Goal: Information Seeking & Learning: Learn about a topic

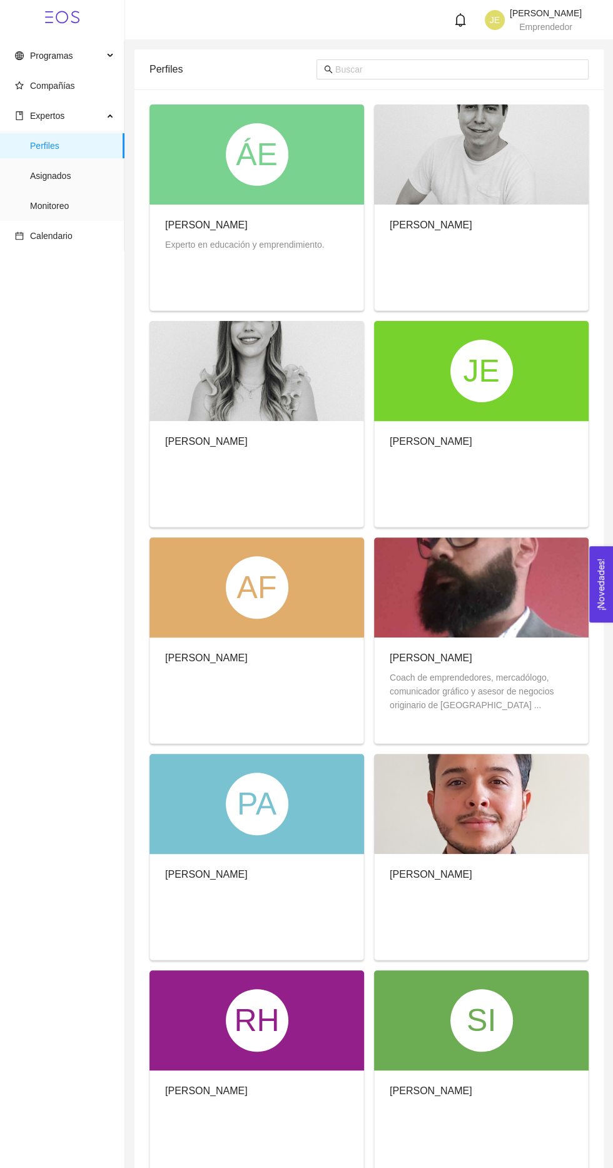
click at [79, 80] on span "Compañías" at bounding box center [65, 85] width 100 height 25
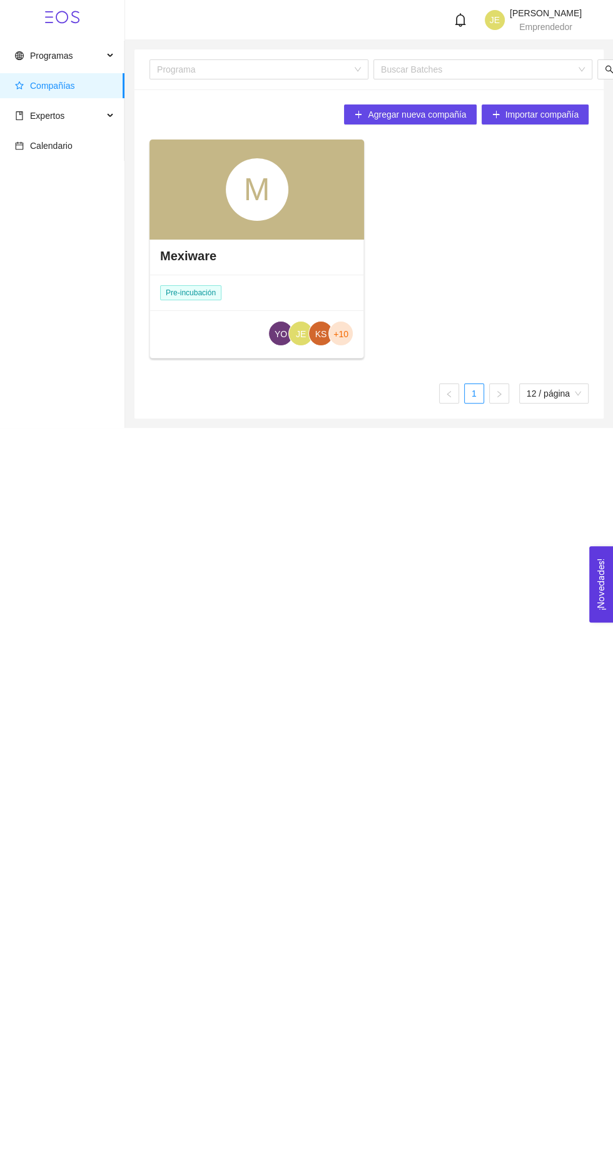
click at [315, 291] on div "Mexiware Pre-incubación YO JE KS +10" at bounding box center [256, 298] width 213 height 123
click at [209, 256] on h4 "Mexiware" at bounding box center [188, 256] width 56 height 18
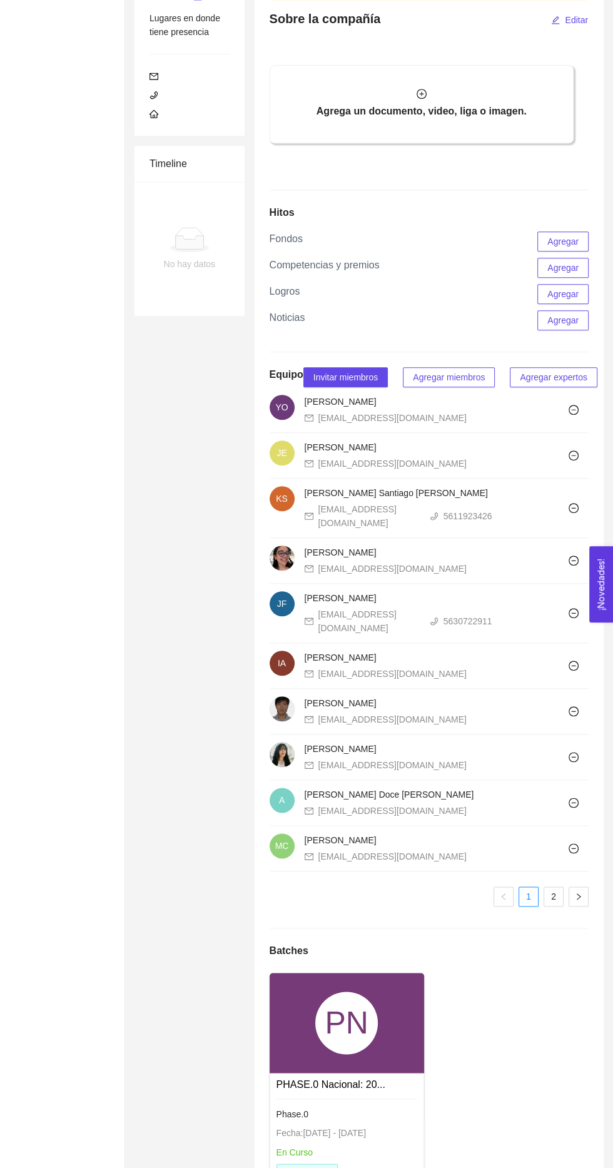
scroll to position [469, 0]
click at [316, 1122] on div "Phase.0" at bounding box center [347, 1115] width 141 height 14
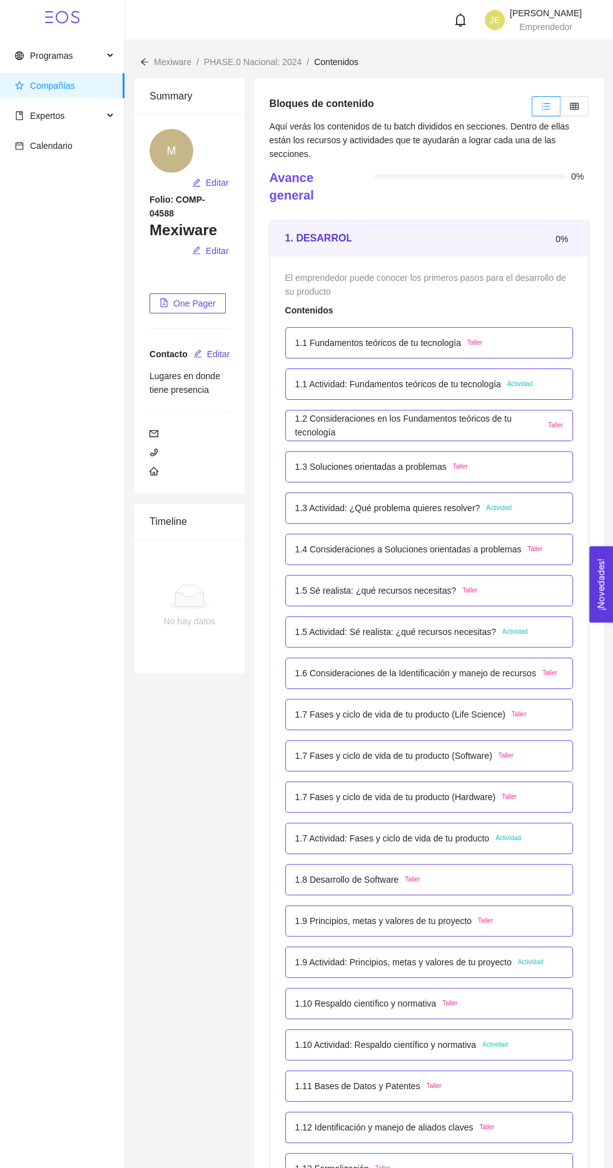
click at [442, 670] on p "1.6 Consideraciones de la Identificación y manejo de recursos" at bounding box center [415, 674] width 241 height 14
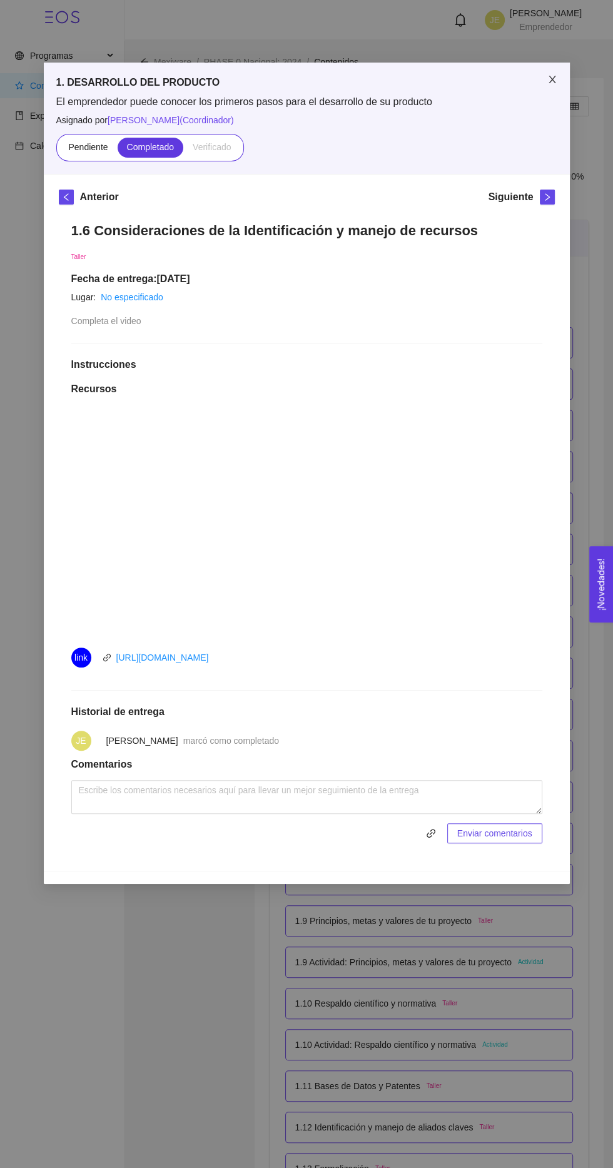
click at [568, 88] on span "Close" at bounding box center [552, 80] width 35 height 35
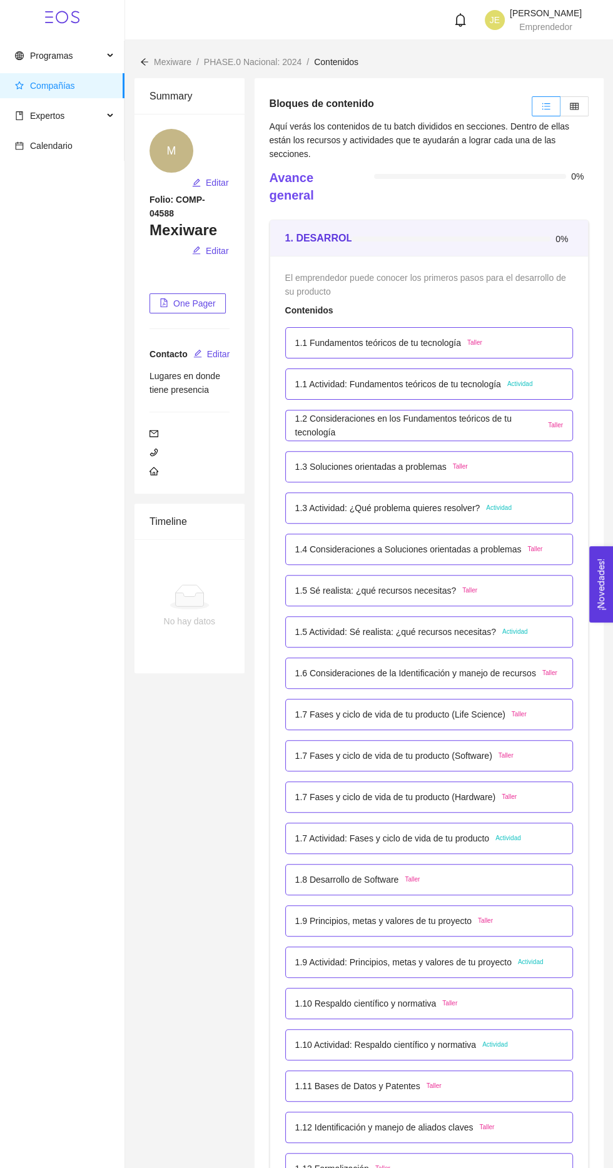
click at [493, 755] on div "1.7 Fases y ciclo de vida de tu producto (Software) Taller" at bounding box center [404, 756] width 218 height 14
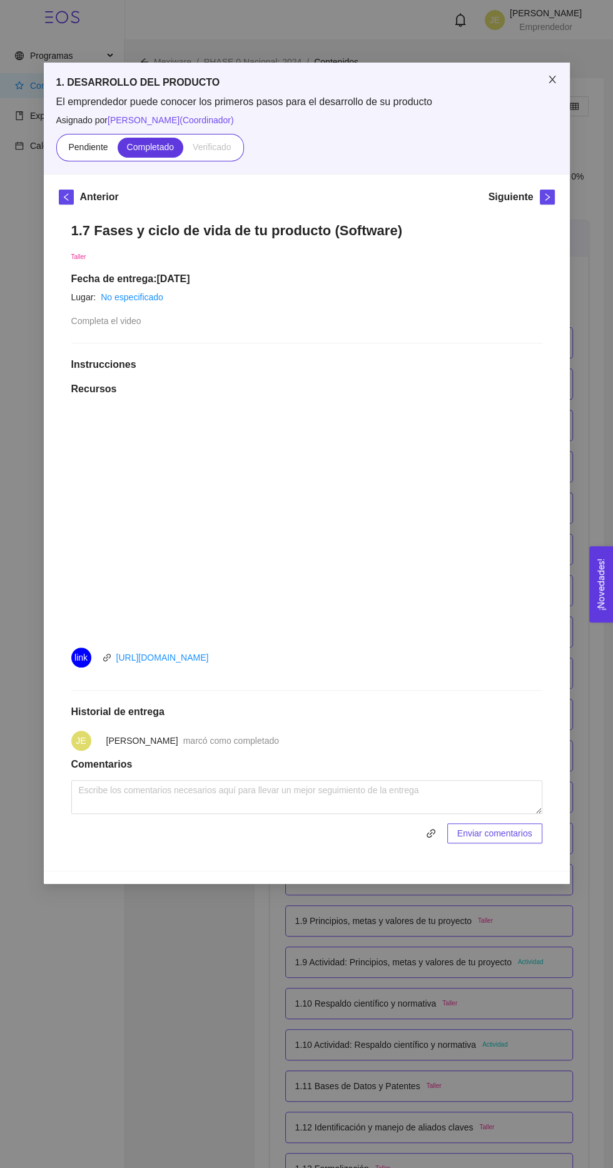
click at [538, 86] on span "Close" at bounding box center [552, 80] width 35 height 35
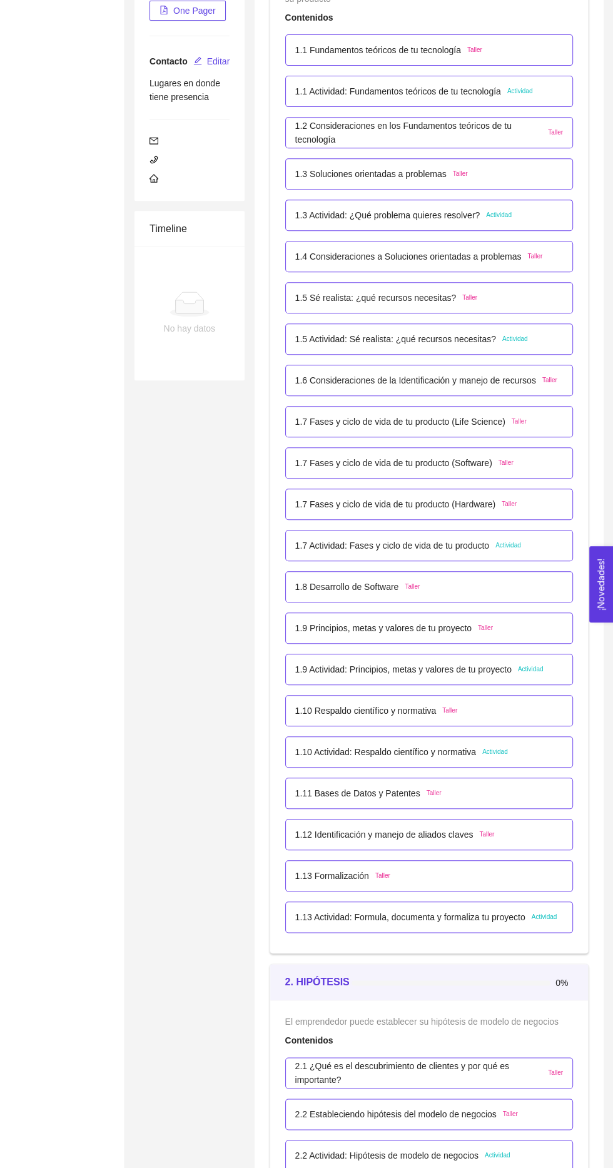
scroll to position [298, 0]
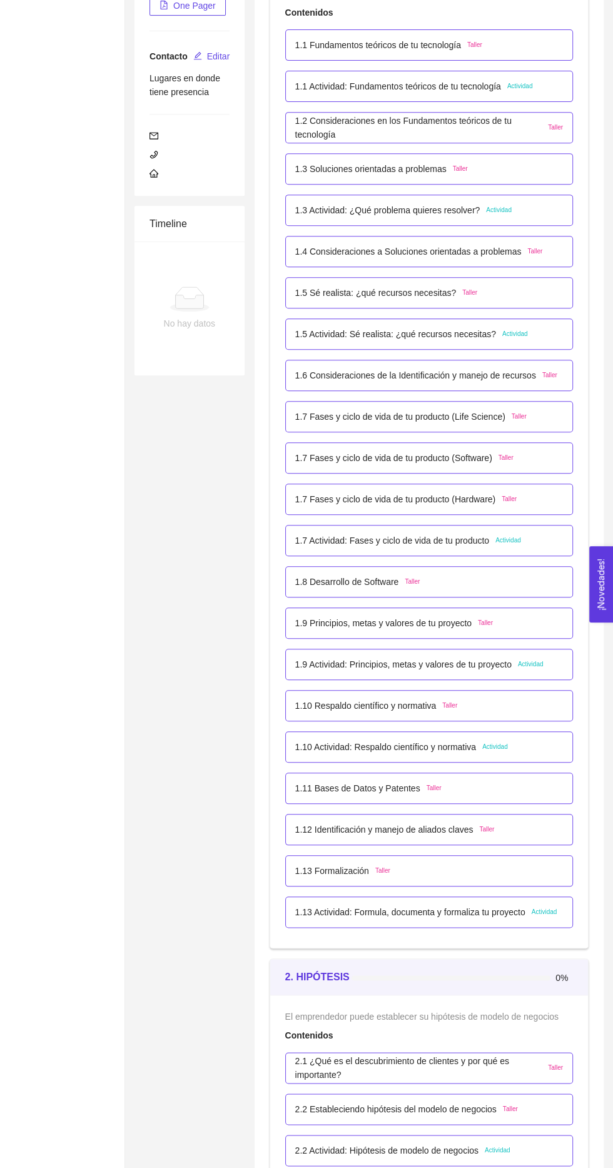
click at [475, 456] on p "1.7 Fases y ciclo de vida de tu producto (Software)" at bounding box center [393, 458] width 197 height 14
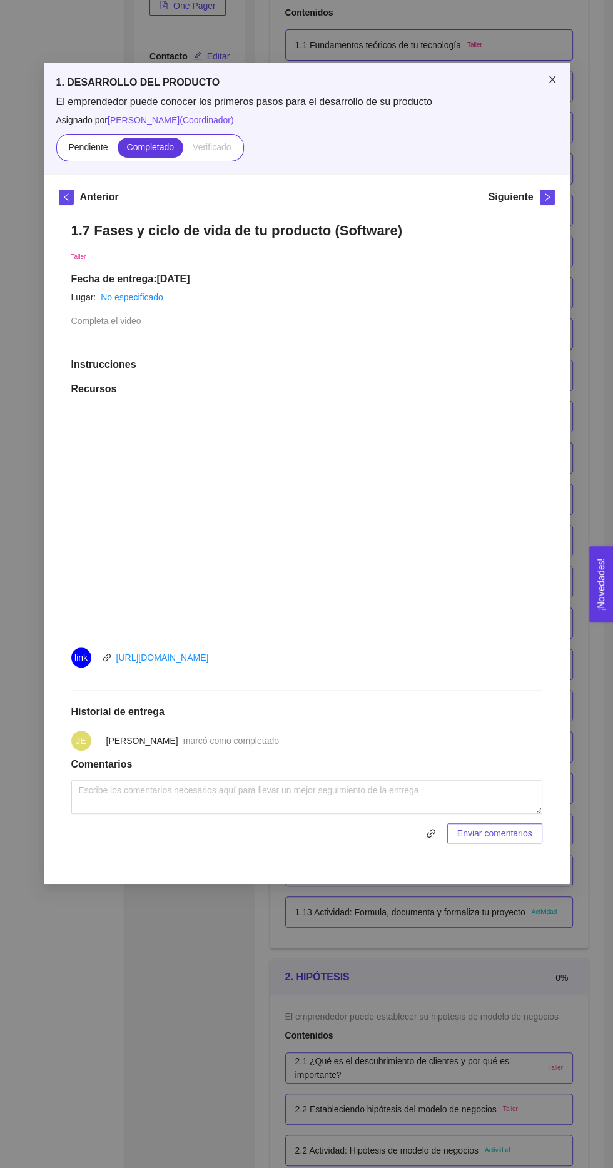
click at [552, 79] on icon "close" at bounding box center [552, 80] width 7 height 8
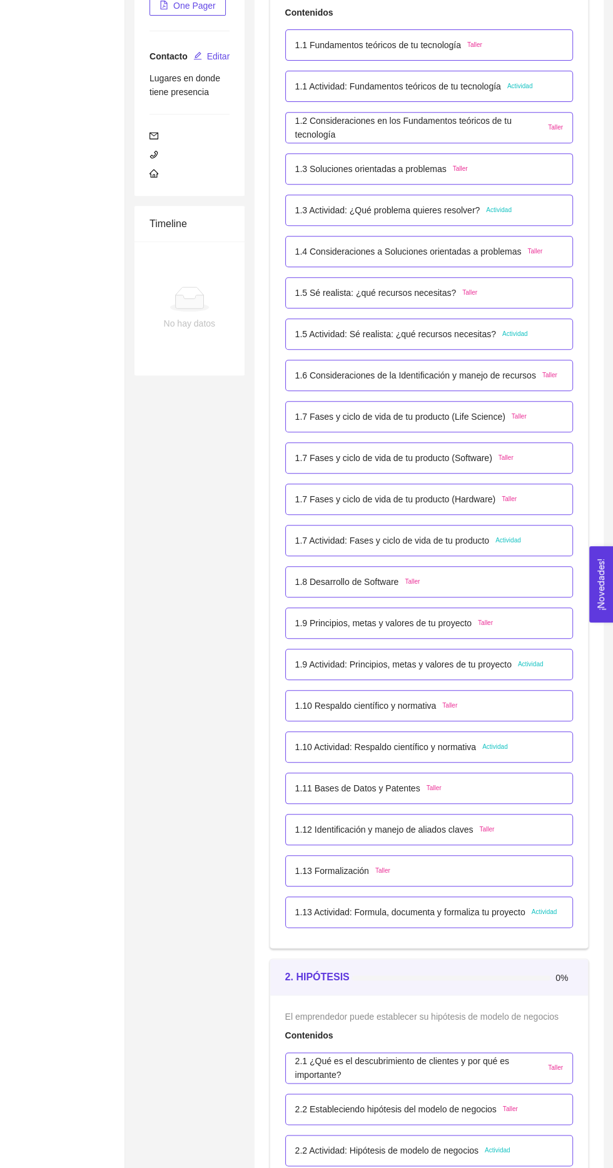
click at [434, 622] on p "1.9 Principios, metas y valores de tu proyecto" at bounding box center [383, 623] width 176 height 14
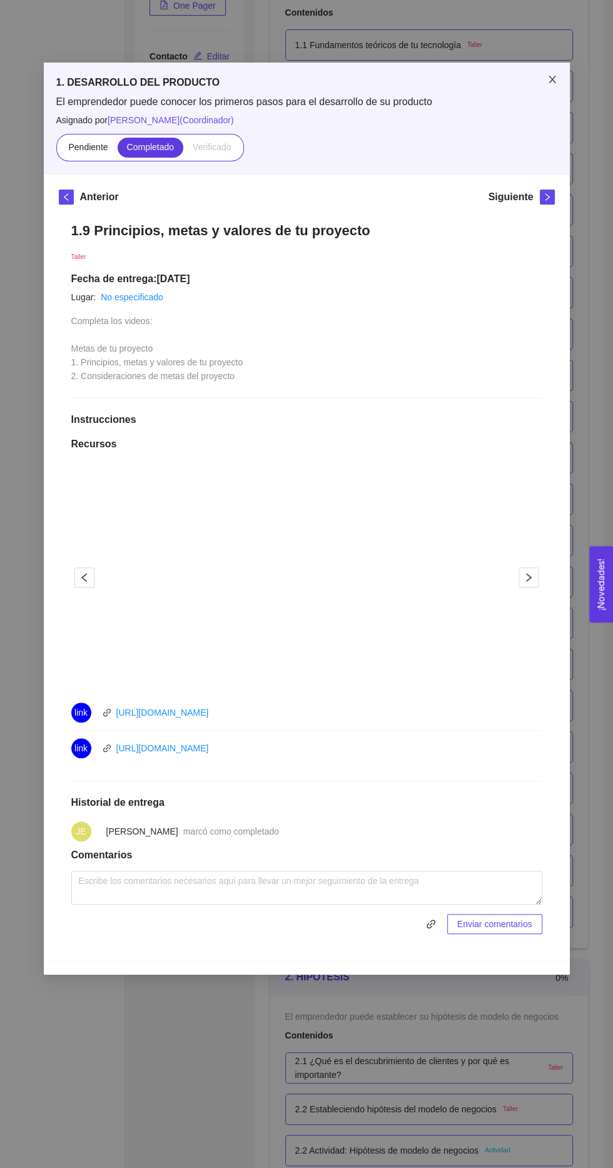
click at [555, 95] on span "Close" at bounding box center [552, 80] width 35 height 35
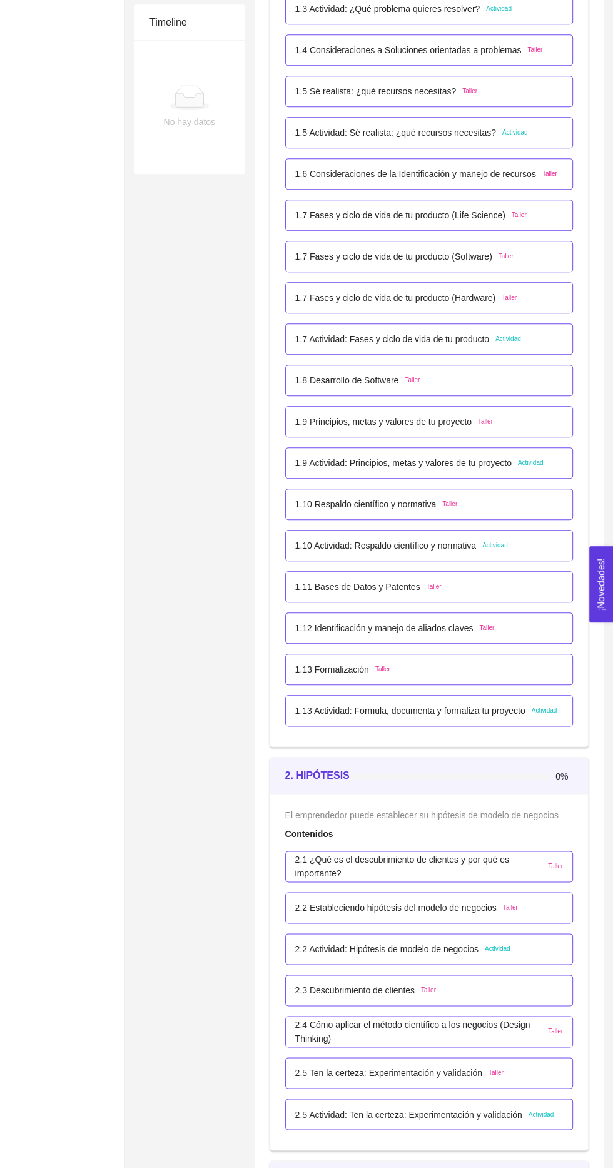
scroll to position [531, 0]
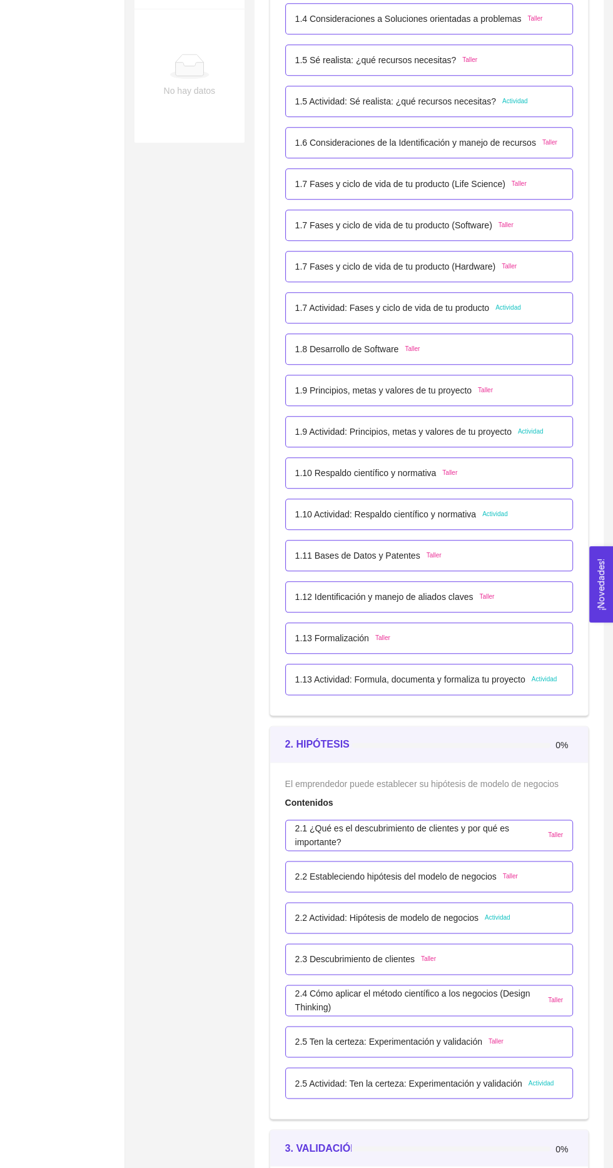
click at [531, 429] on span "Actividad" at bounding box center [531, 432] width 26 height 10
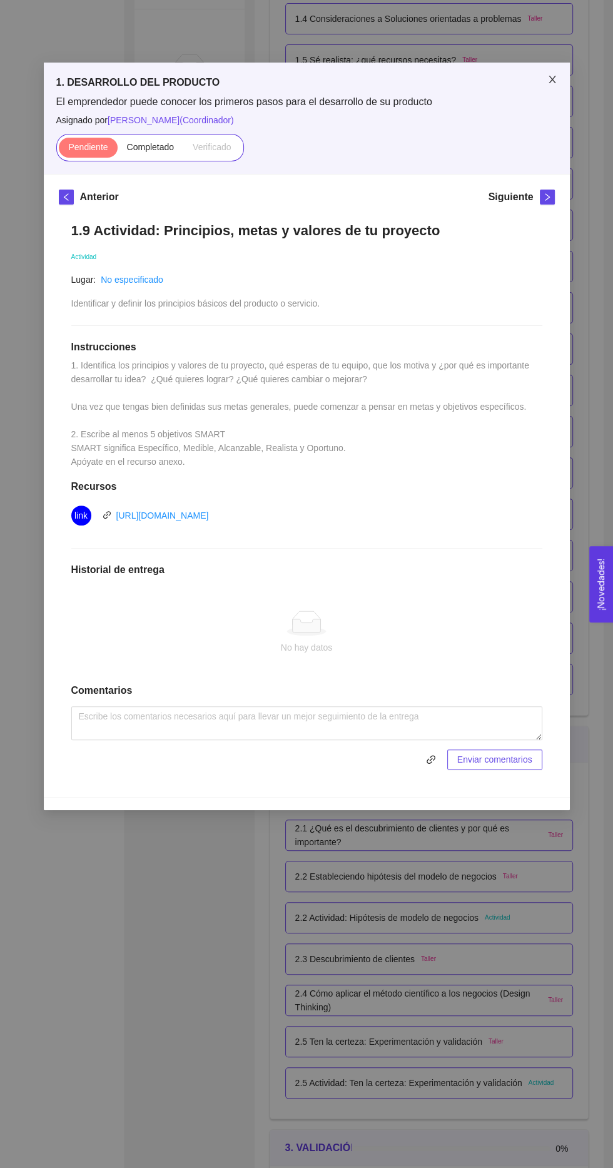
click at [565, 81] on span "Close" at bounding box center [552, 80] width 35 height 35
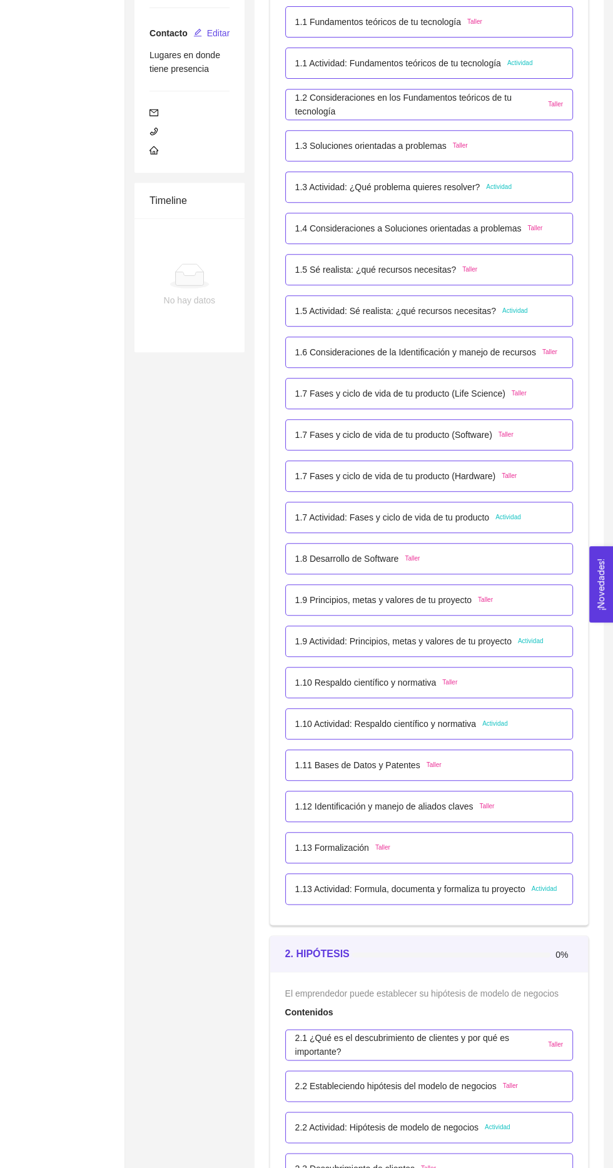
scroll to position [322, 0]
click at [434, 677] on p "1.10 Respaldo científico y normativa" at bounding box center [365, 682] width 141 height 14
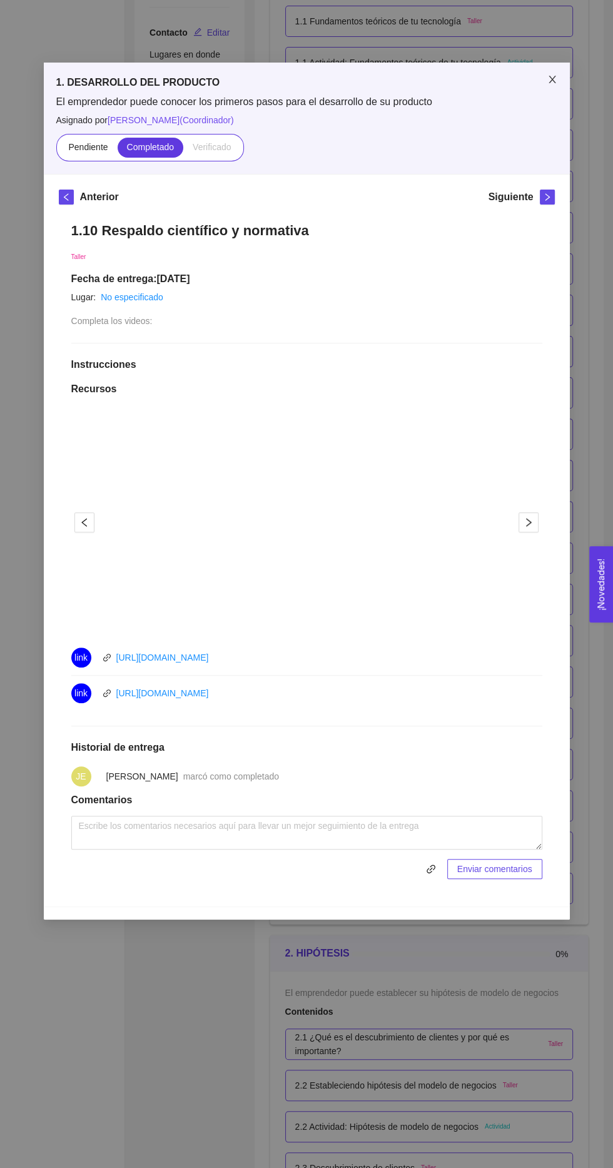
click at [549, 93] on span "Close" at bounding box center [552, 80] width 35 height 35
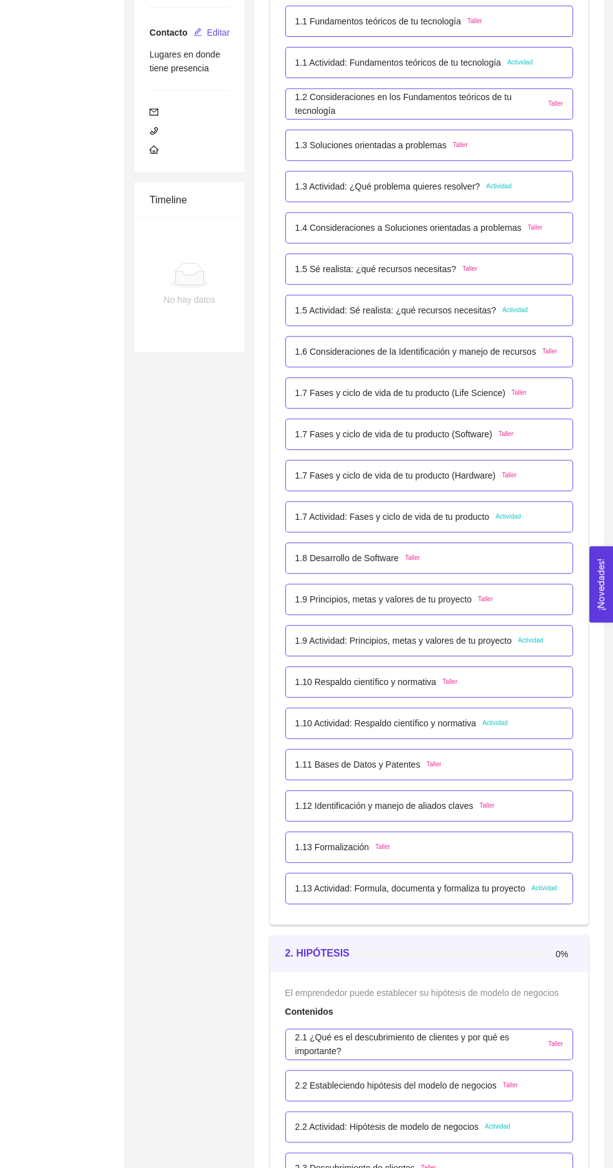
click at [436, 639] on p "1.9 Actividad: Principios, metas y valores de tu proyecto" at bounding box center [403, 641] width 217 height 14
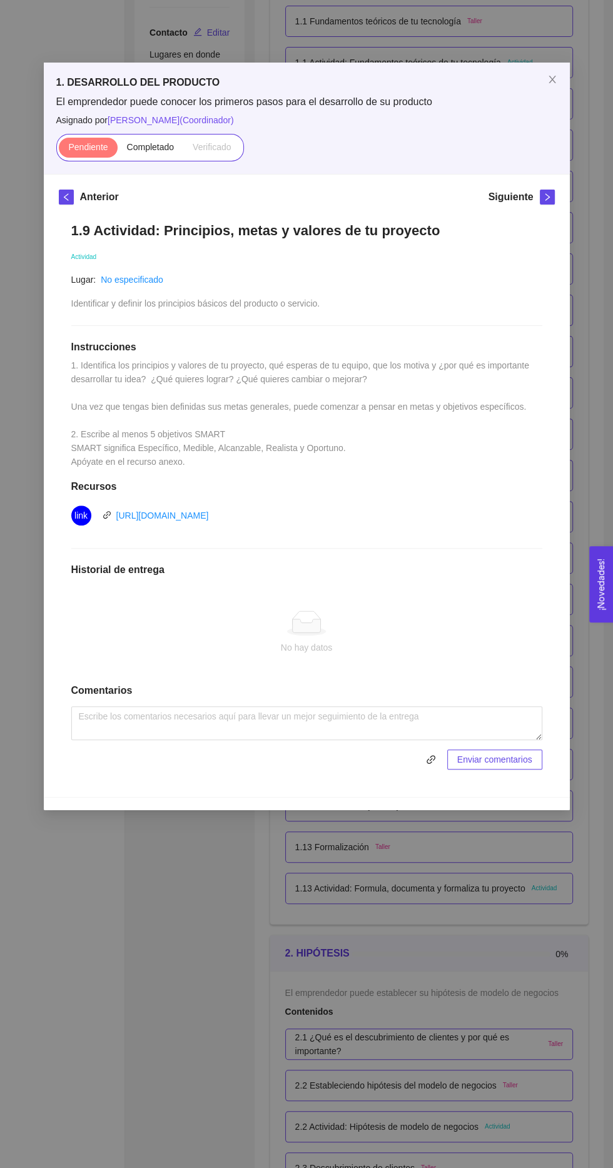
click at [555, 93] on span "Close" at bounding box center [552, 80] width 35 height 35
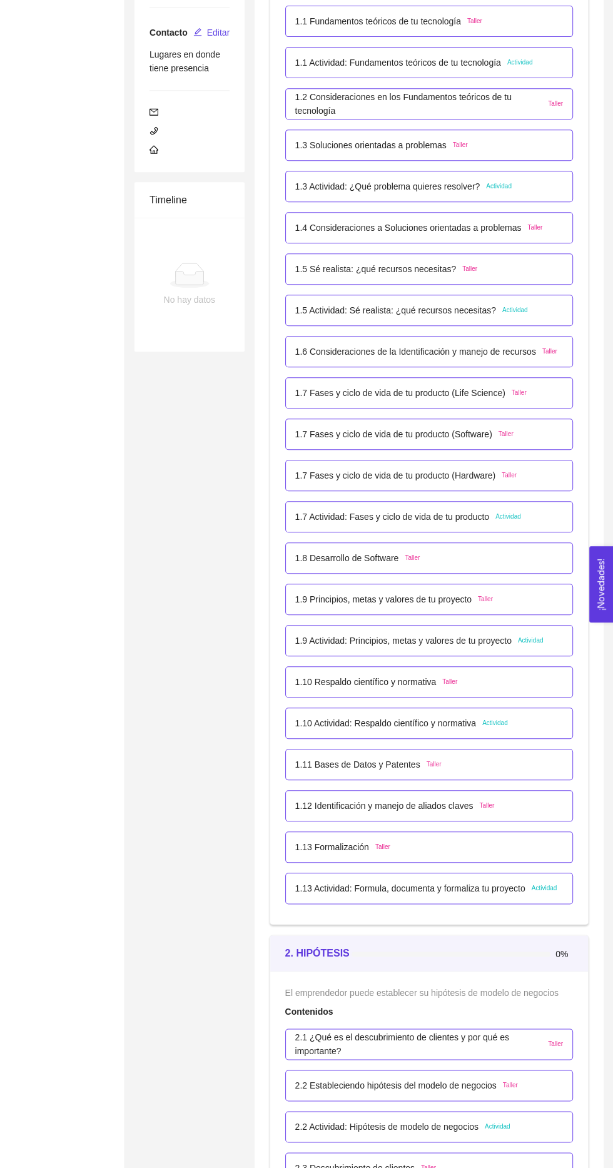
click at [501, 639] on p "1.9 Actividad: Principios, metas y valores de tu proyecto" at bounding box center [403, 641] width 217 height 14
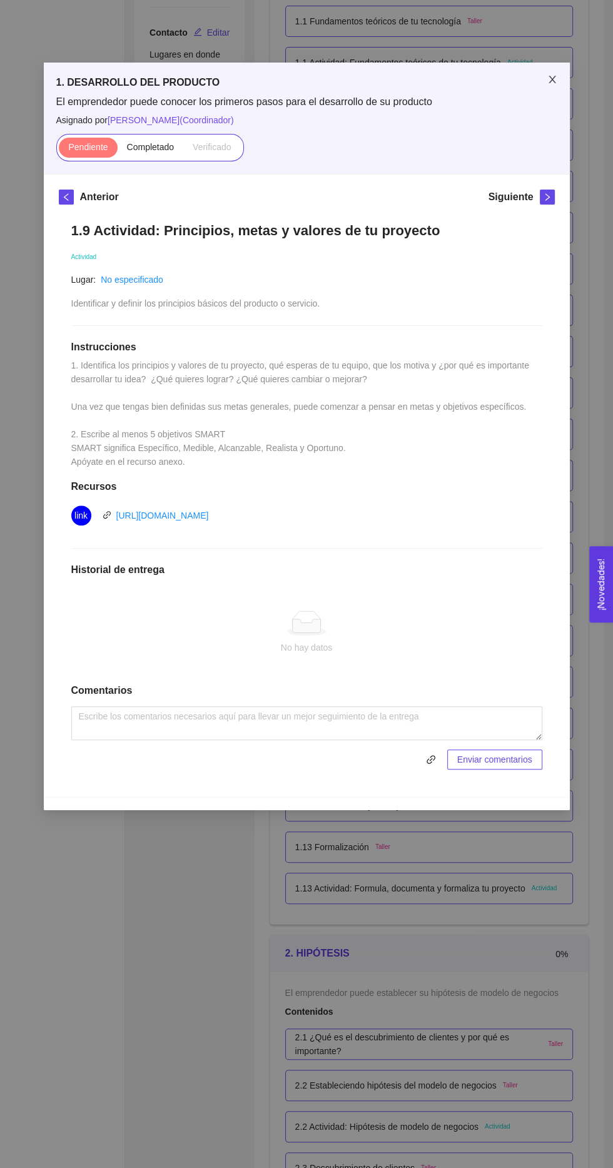
click at [552, 79] on icon "close" at bounding box center [552, 80] width 7 height 8
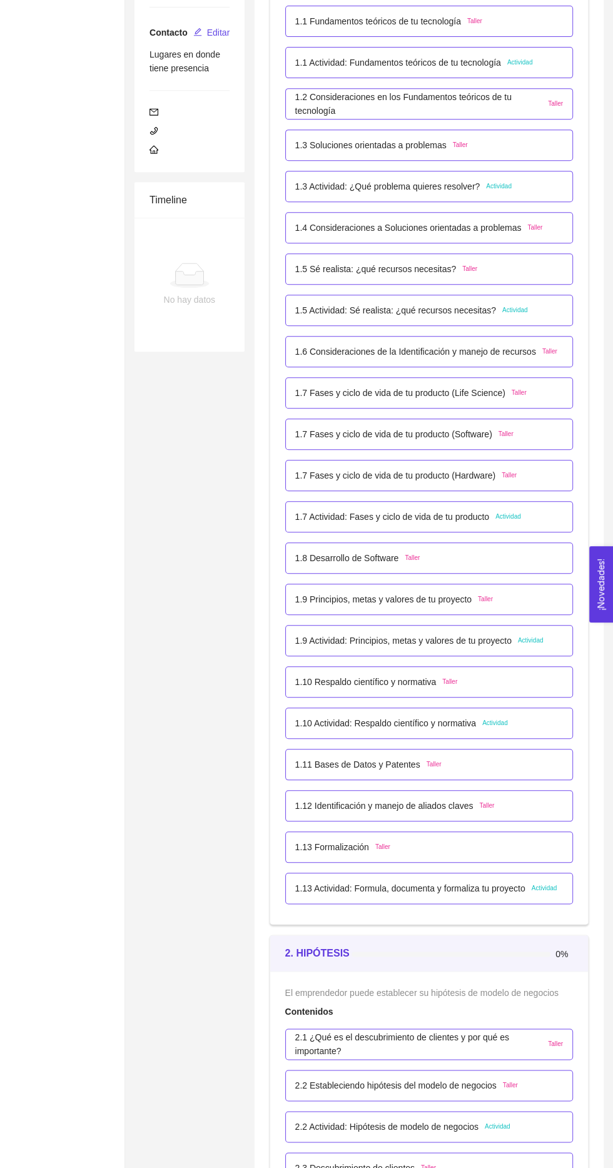
scroll to position [330, 0]
